Goal: Information Seeking & Learning: Learn about a topic

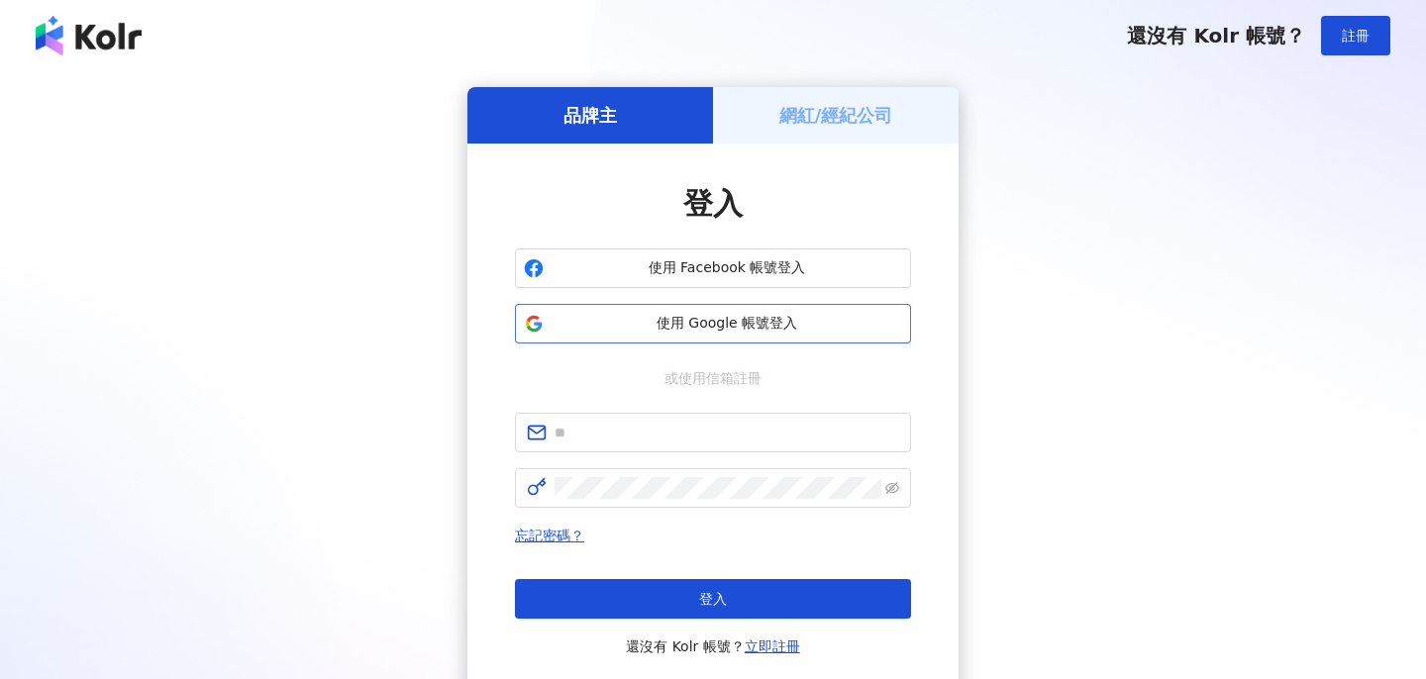
click at [765, 336] on button "使用 Google 帳號登入" at bounding box center [713, 324] width 396 height 40
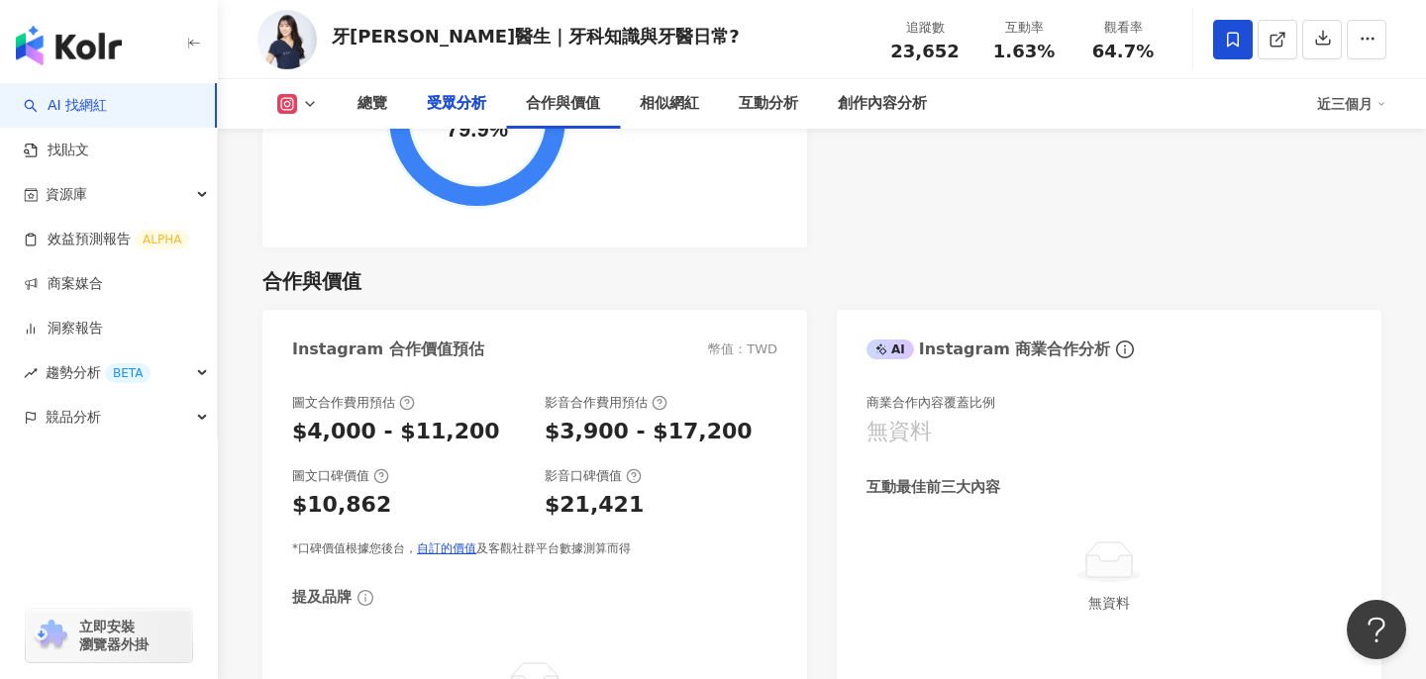
scroll to position [2405, 0]
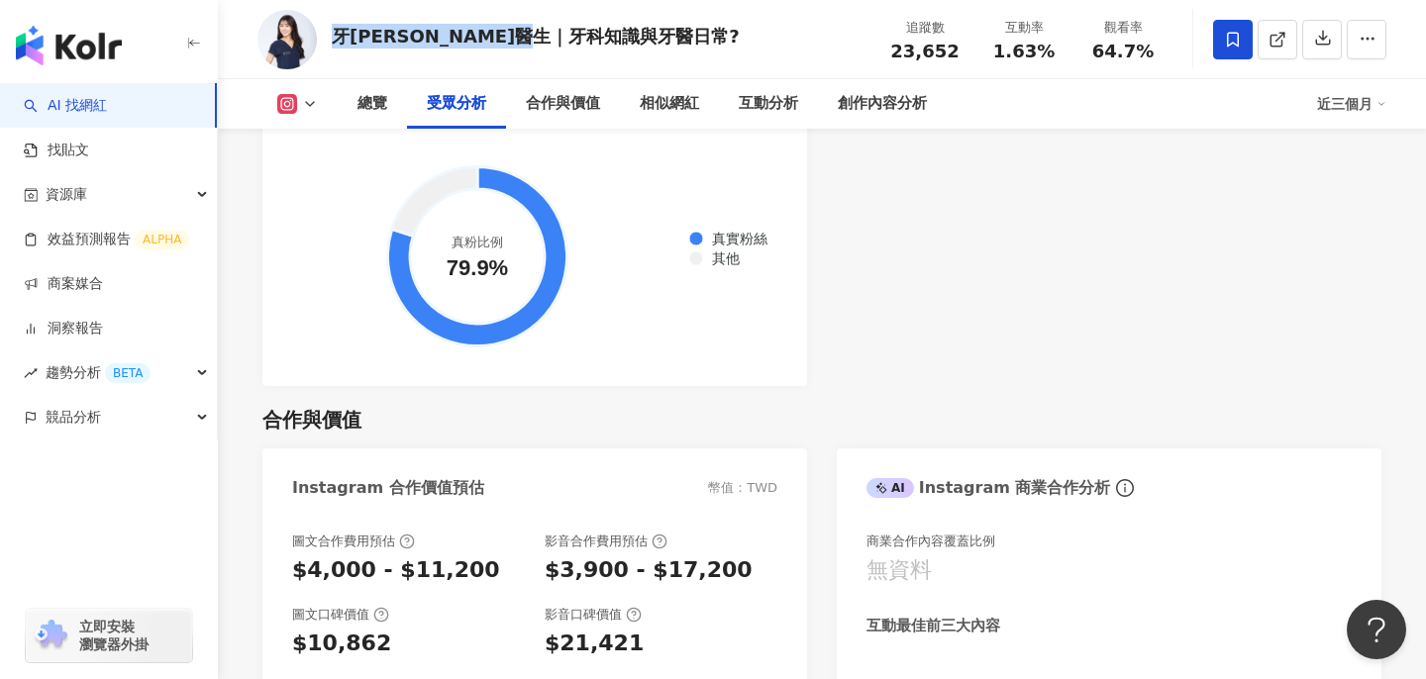
copy div "牙[PERSON_NAME]醫生｜牙科知識與牙醫日常?"
drag, startPoint x: 333, startPoint y: 34, endPoint x: 572, endPoint y: 50, distance: 240.1
click at [572, 50] on div "牙[PERSON_NAME]醫生｜牙科知識與牙醫日常?" at bounding box center [536, 39] width 408 height 30
